Goal: Task Accomplishment & Management: Complete application form

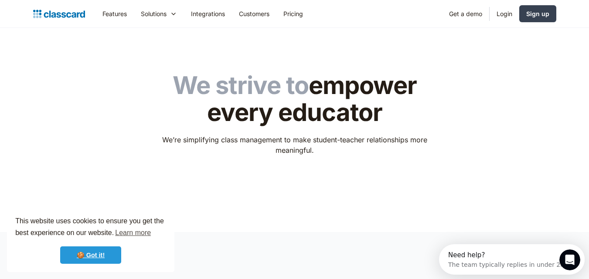
click at [89, 257] on link "🍪 Got it!" at bounding box center [90, 255] width 61 height 17
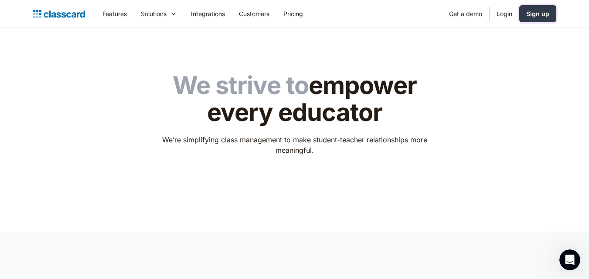
click at [541, 17] on div "Sign up" at bounding box center [537, 13] width 23 height 9
